Goal: Task Accomplishment & Management: Use online tool/utility

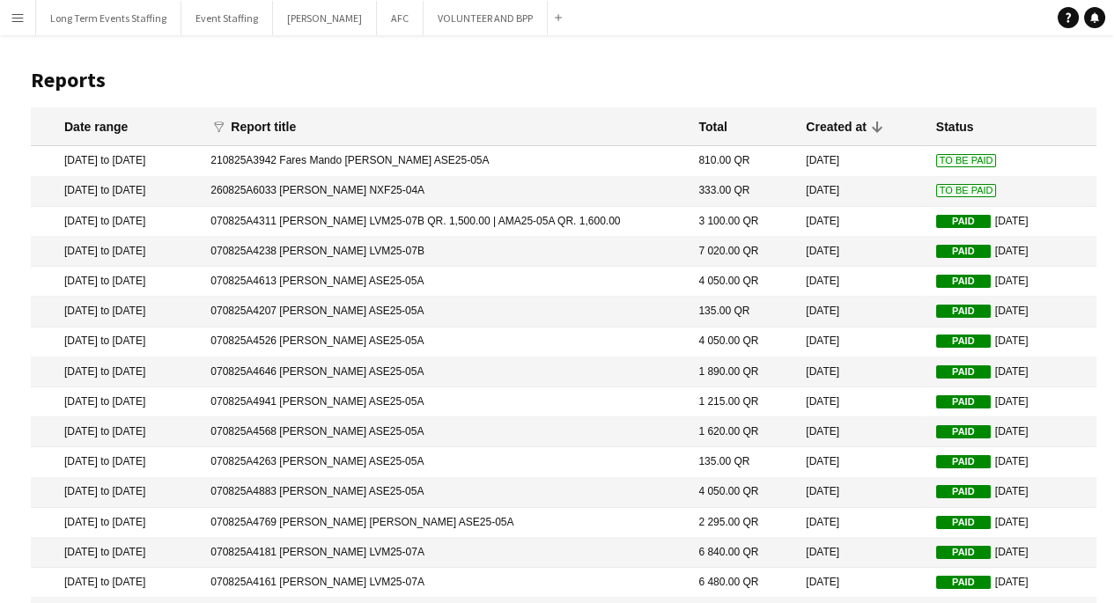
click at [954, 164] on span "To Be Paid" at bounding box center [966, 160] width 61 height 13
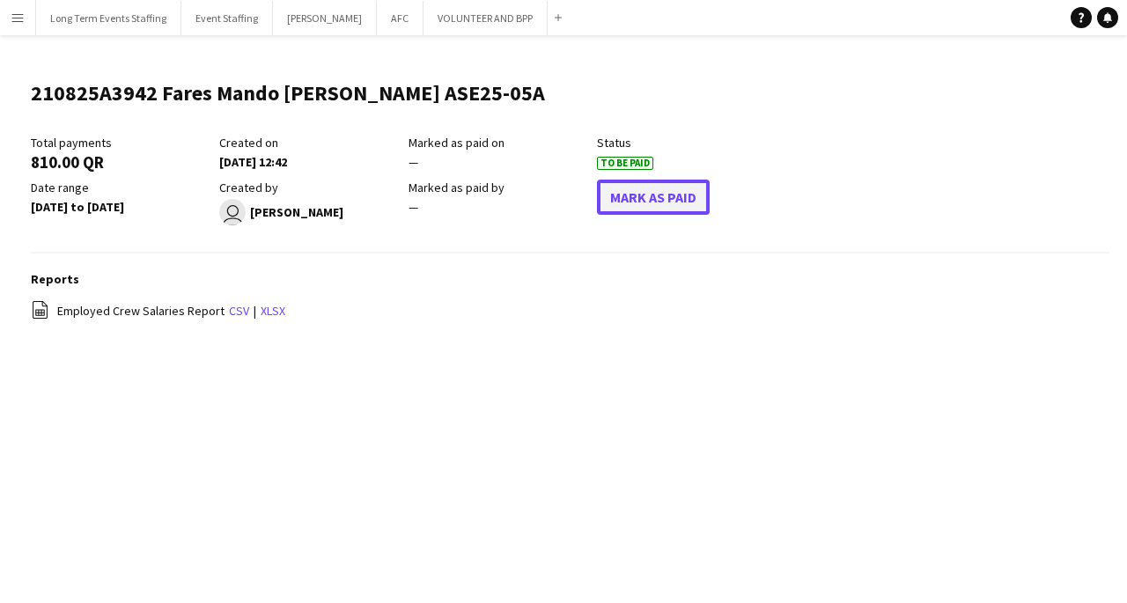
click at [692, 212] on button "Mark As Paid" at bounding box center [653, 197] width 113 height 35
